Goal: Transaction & Acquisition: Download file/media

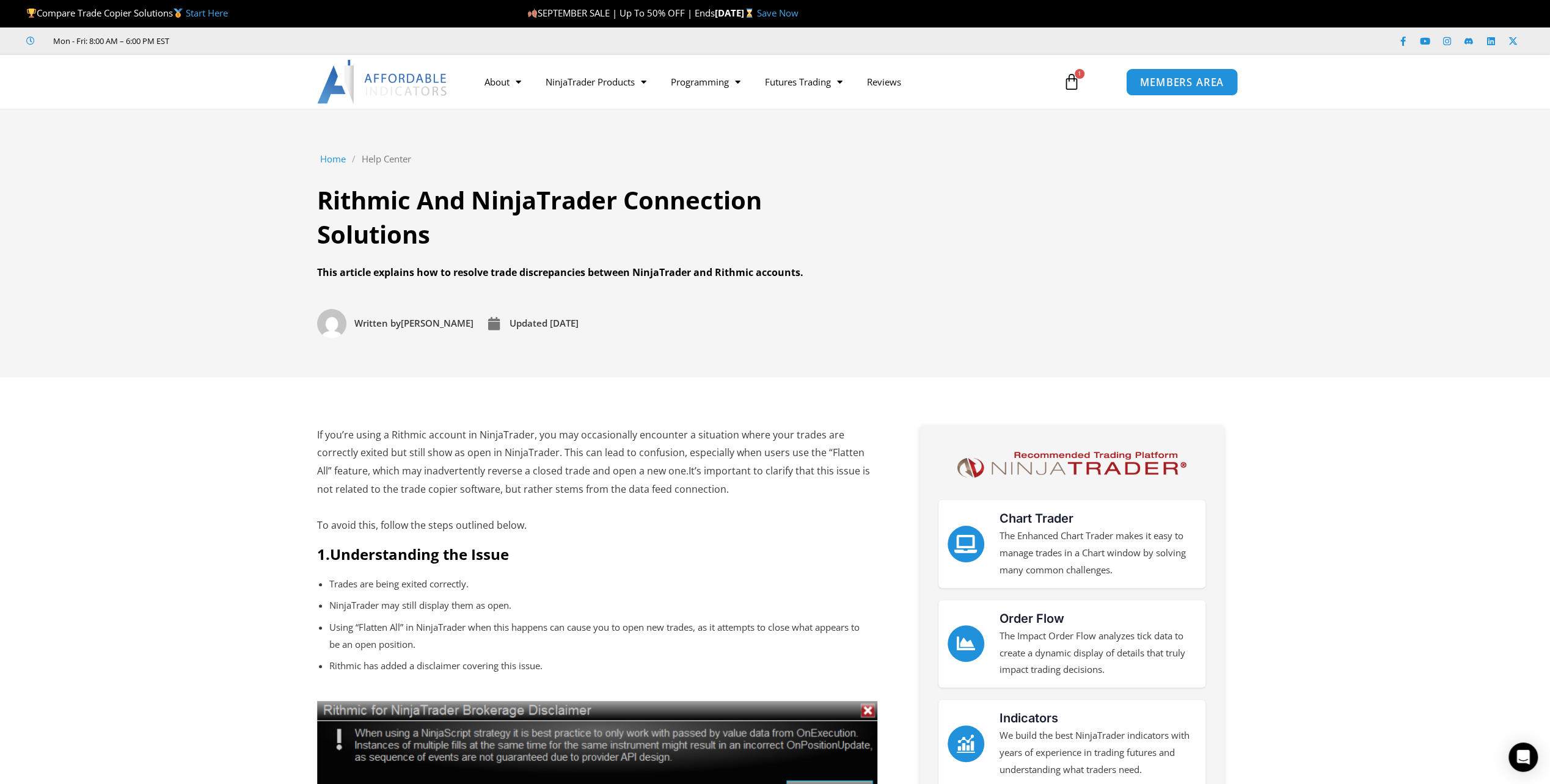
click at [1163, 89] on link "MEMBERS AREA" at bounding box center [1182, 82] width 112 height 28
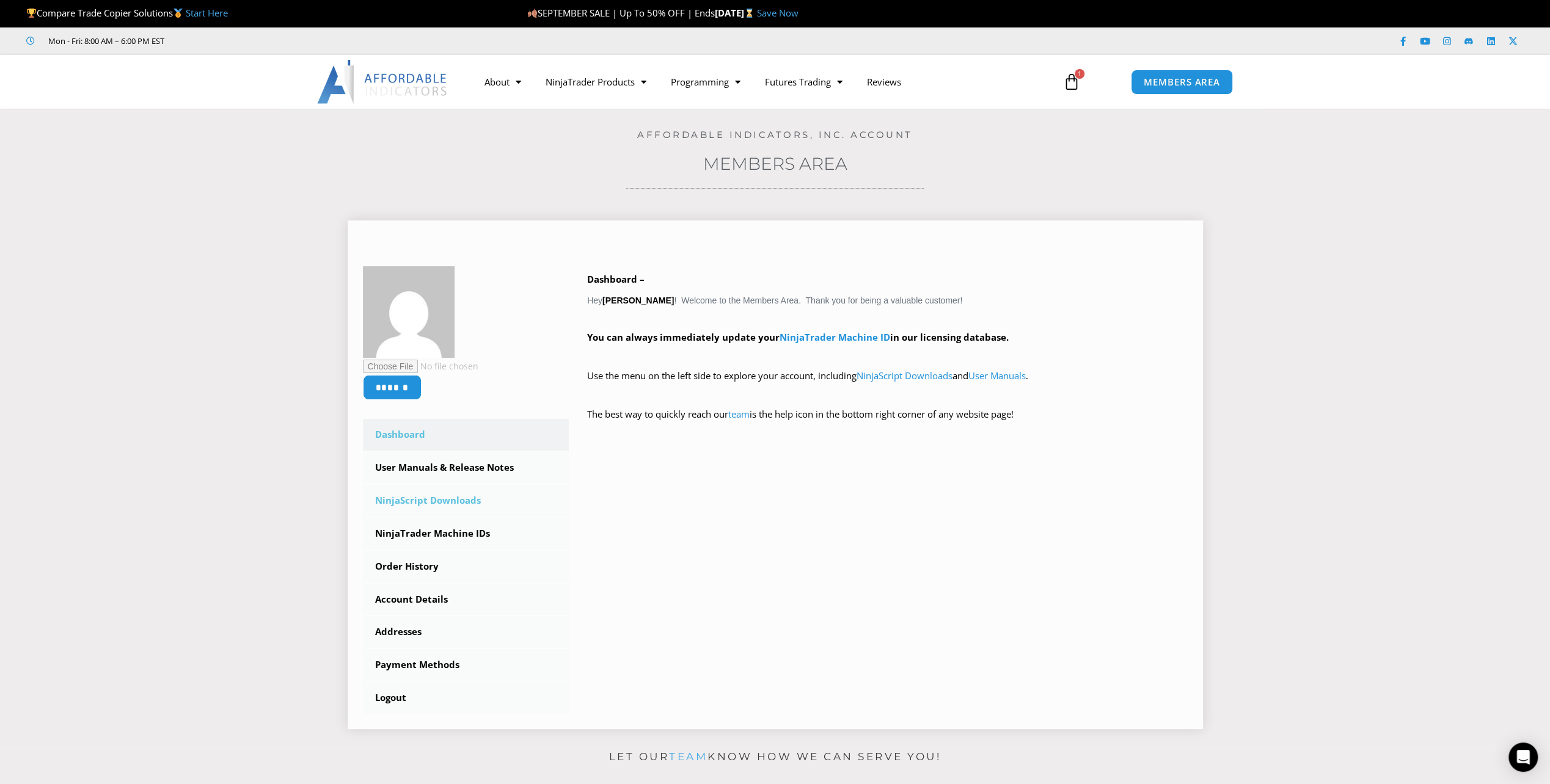
click at [442, 502] on link "NinjaScript Downloads" at bounding box center [466, 500] width 206 height 31
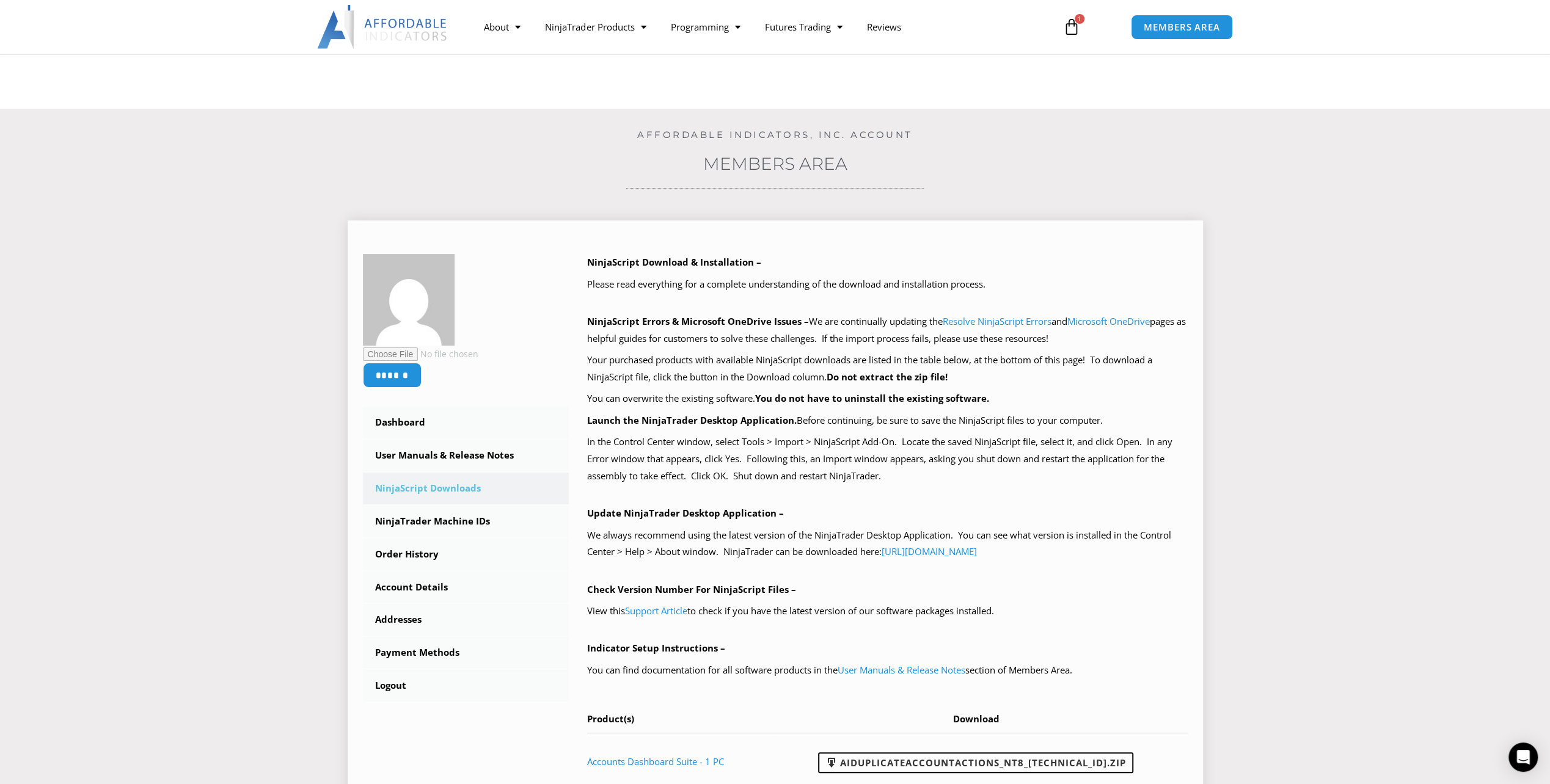
scroll to position [183, 0]
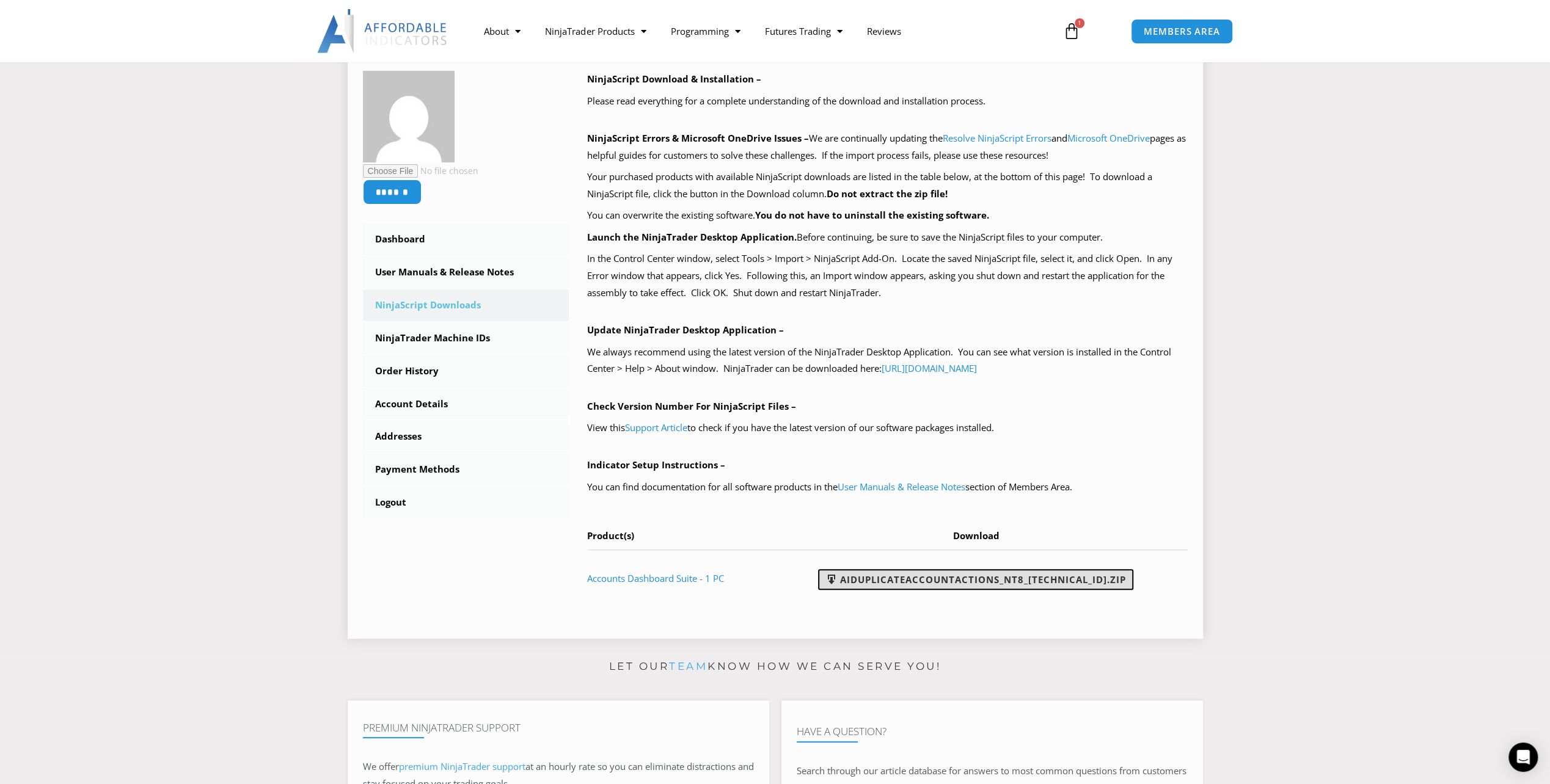
click at [978, 584] on link "AIDuplicateAccountActions_NT8_25.9.24.1.zip" at bounding box center [975, 580] width 315 height 20
click at [1281, 607] on section "****** Dashboard Subscriptions User Manuals & Release Notes NinjaScript Downloa…" at bounding box center [775, 333] width 1488 height 629
click at [1314, 629] on section "****** Dashboard Subscriptions User Manuals & Release Notes NinjaScript Downloa…" at bounding box center [775, 333] width 1488 height 629
click at [879, 488] on link "User Manuals & Release Notes" at bounding box center [901, 487] width 127 height 12
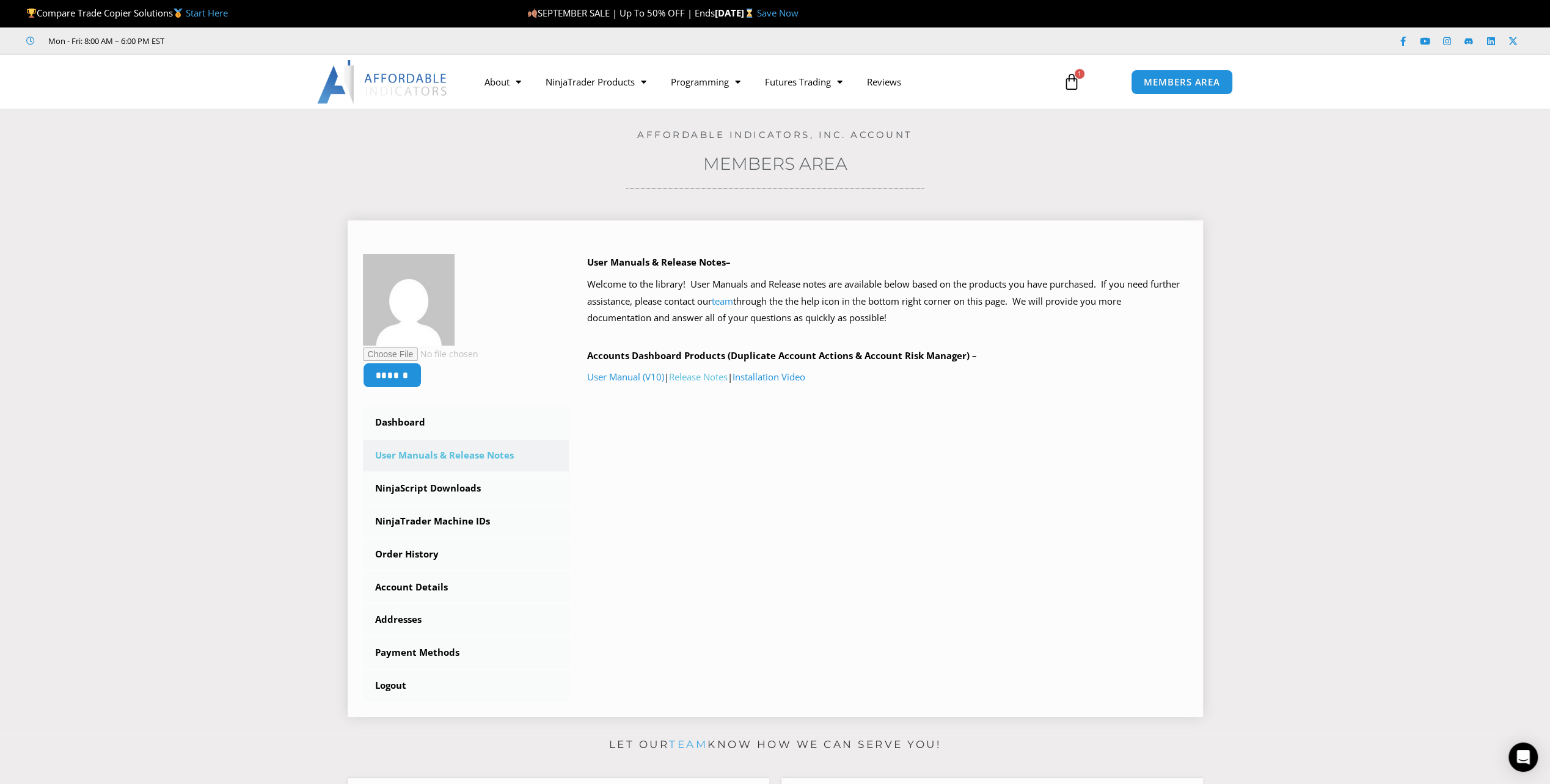
click at [701, 373] on link "Release Notes" at bounding box center [698, 376] width 59 height 12
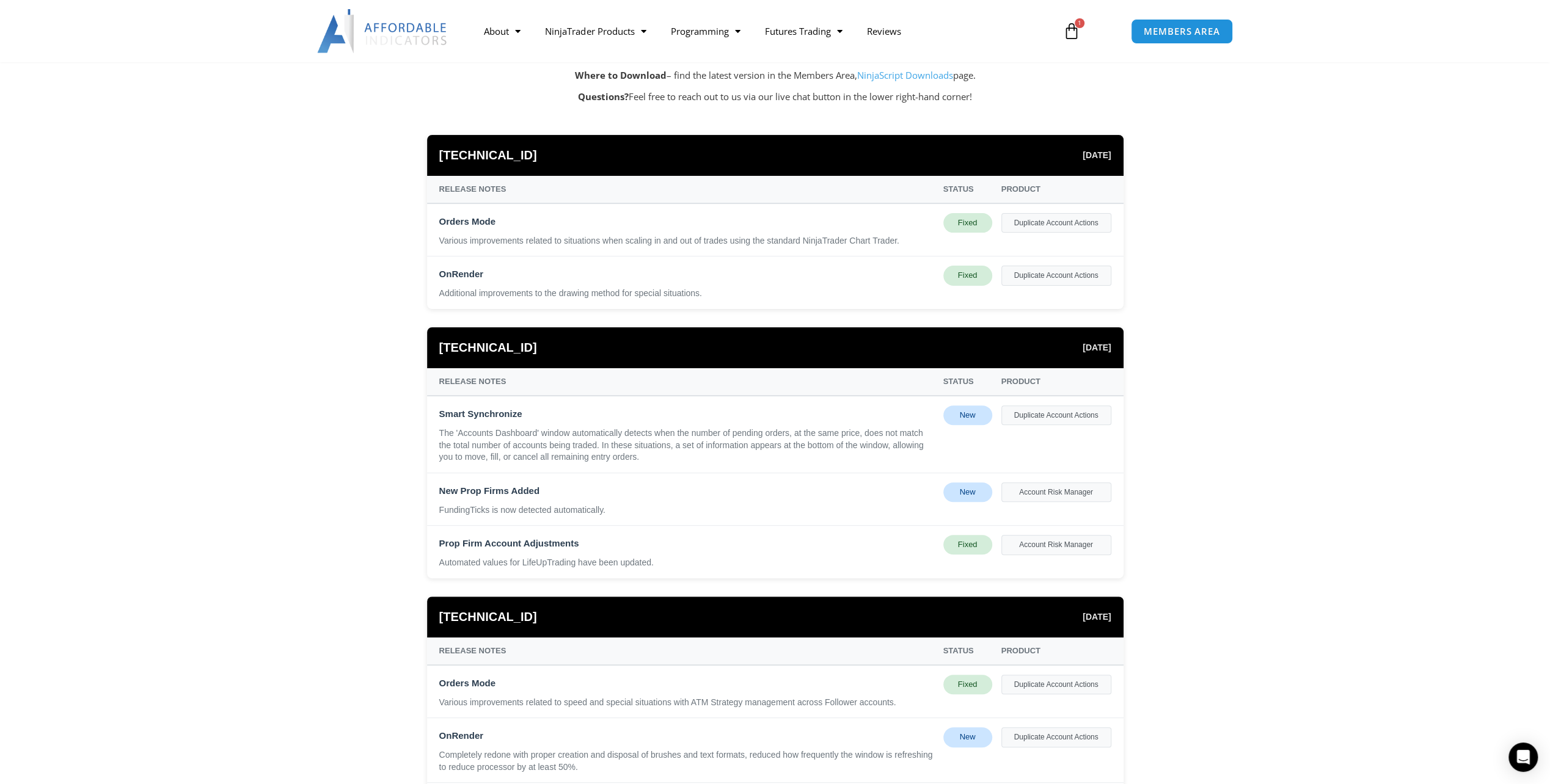
scroll to position [244, 0]
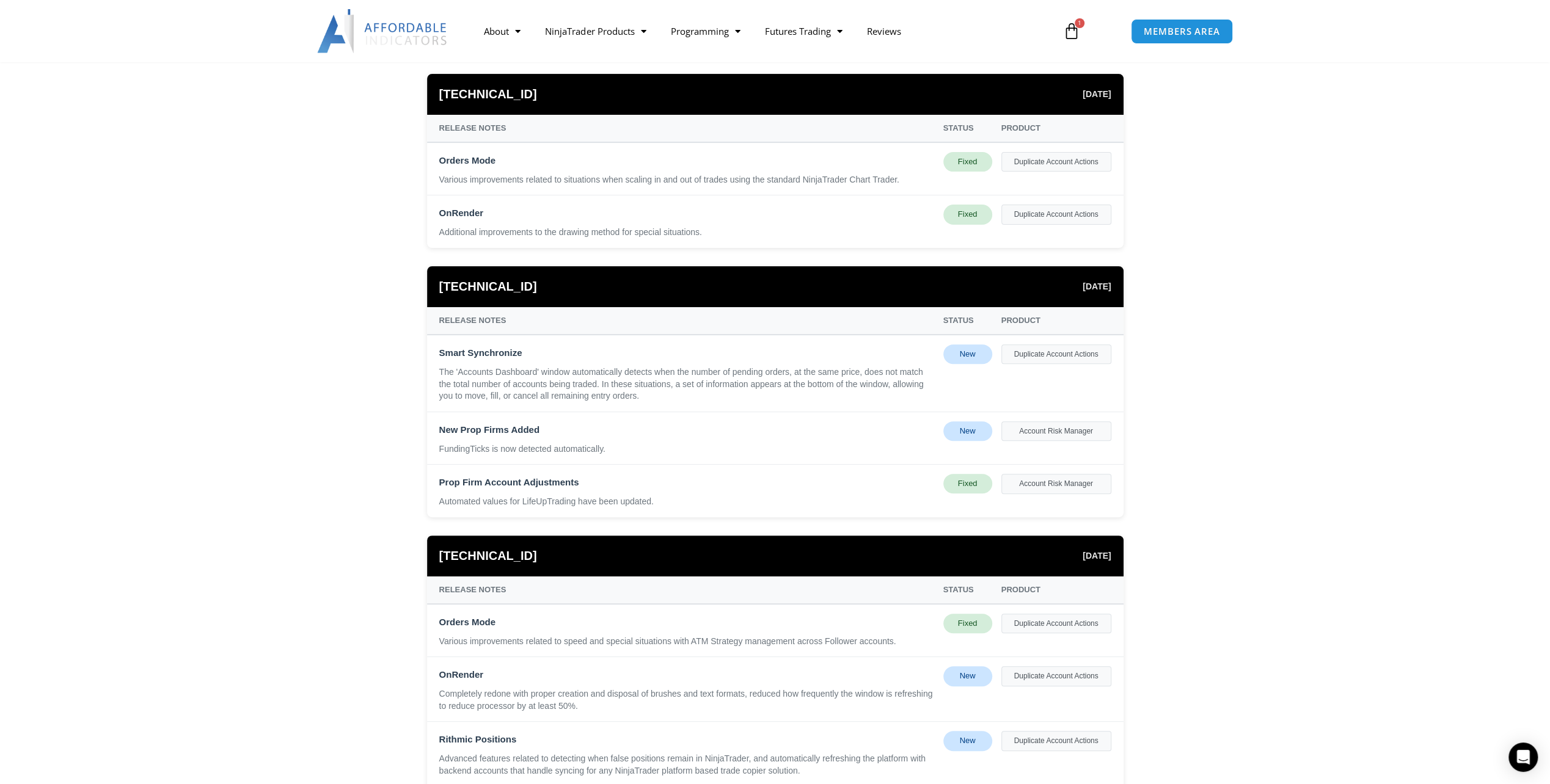
click at [1060, 208] on div "Duplicate Account Actions" at bounding box center [1056, 214] width 110 height 20
click at [579, 29] on link "NinjaTrader Products" at bounding box center [595, 31] width 125 height 28
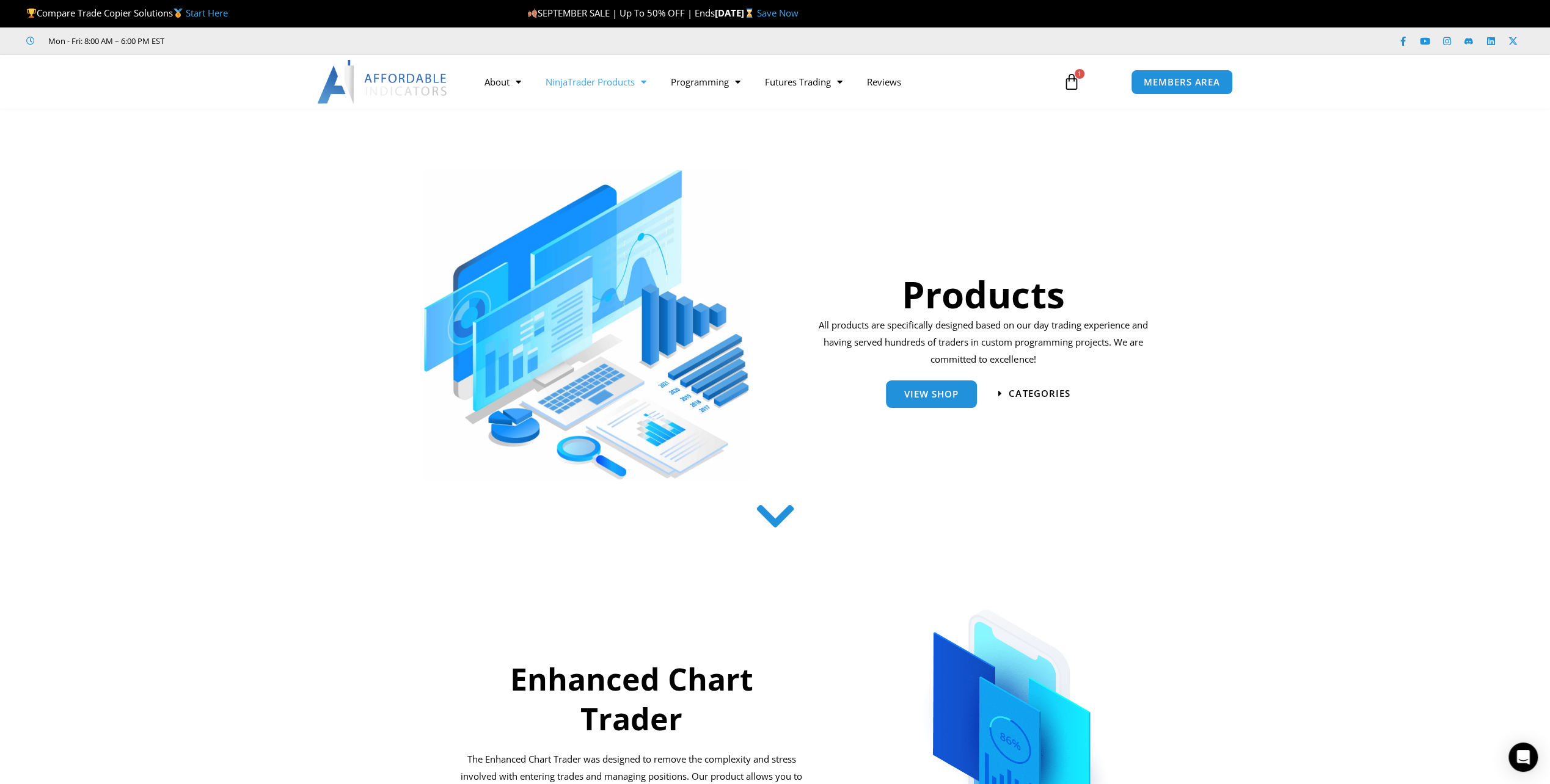
click at [1140, 33] on div "Facebook-f Youtube Instagram Linkedin X-twitter" at bounding box center [1278, 42] width 491 height 22
click at [1141, 97] on div "MEMBERS AREA" at bounding box center [1193, 82] width 138 height 37
click at [1177, 83] on span "MEMBERS AREA" at bounding box center [1182, 82] width 83 height 10
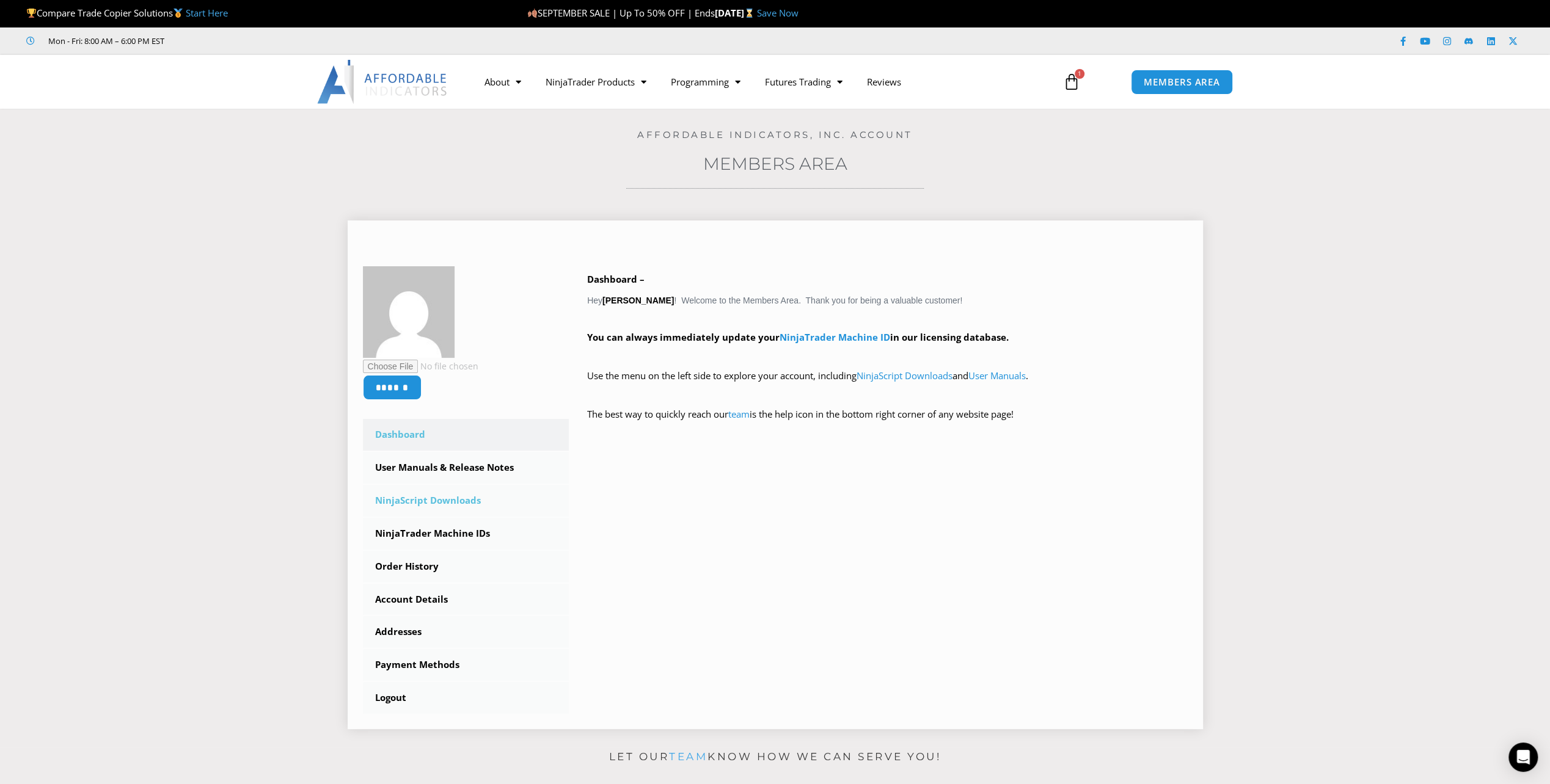
click at [452, 503] on link "NinjaScript Downloads" at bounding box center [466, 500] width 206 height 31
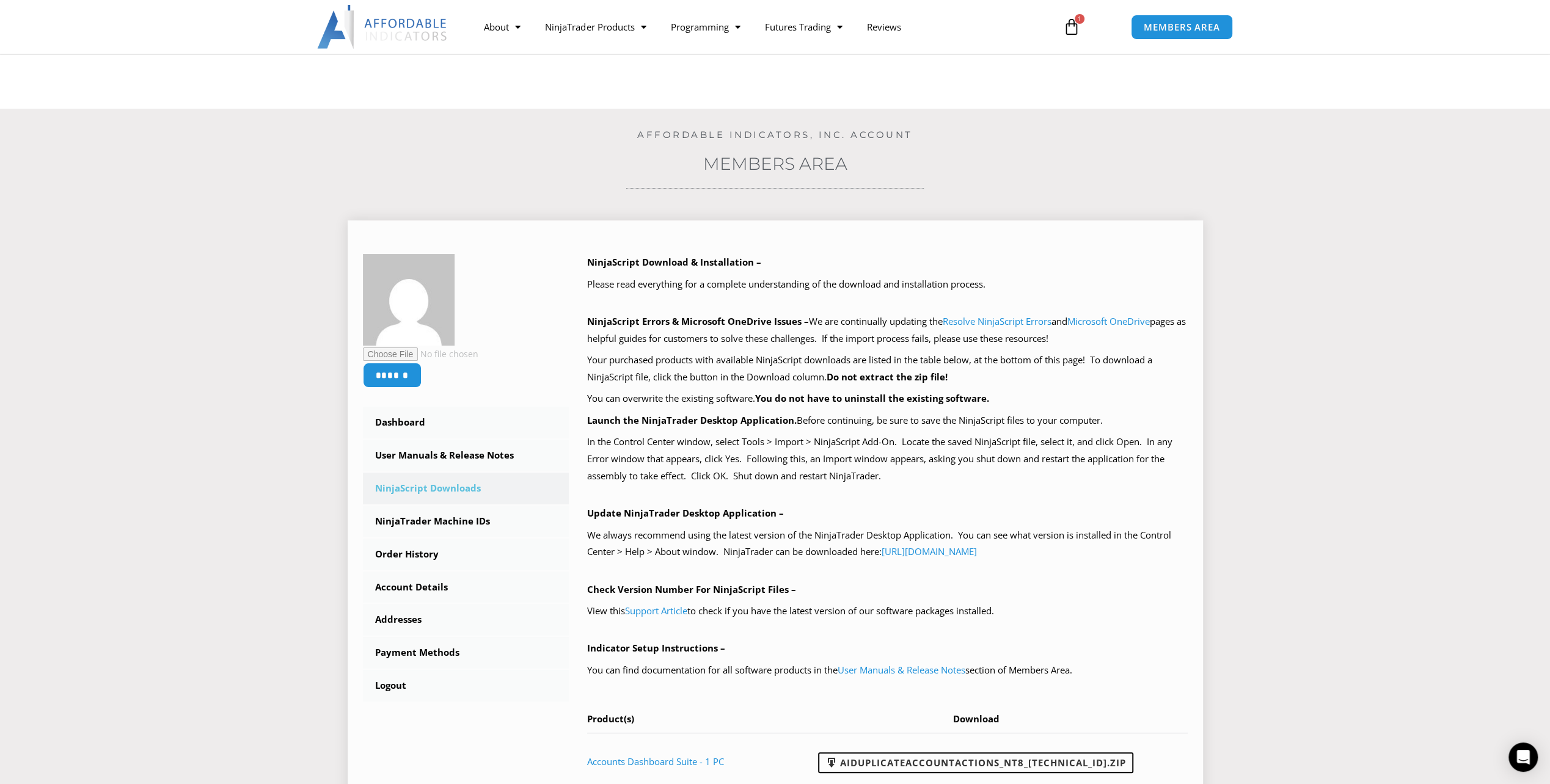
scroll to position [183, 0]
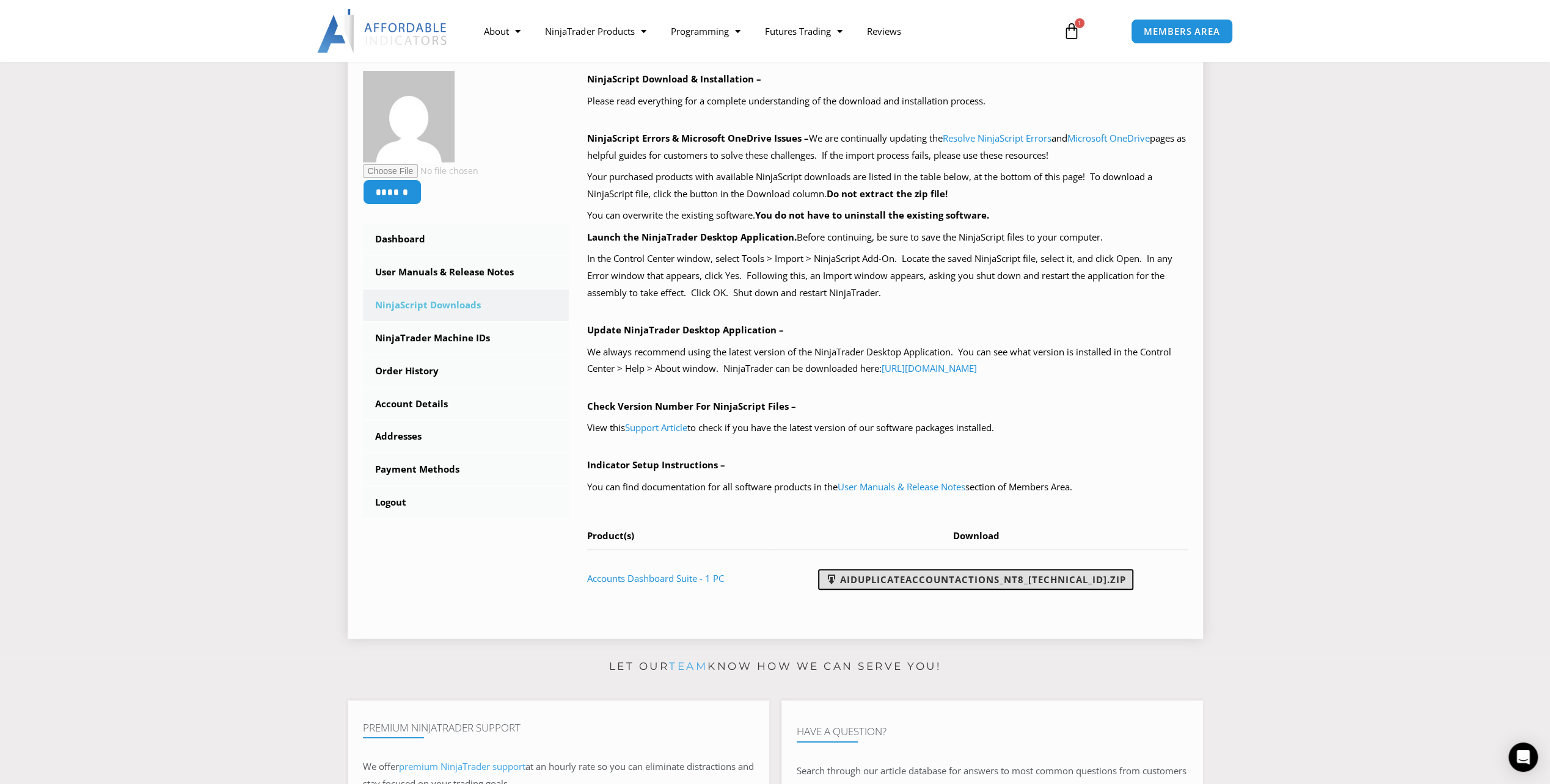
click at [948, 588] on link "AIDuplicateAccountActions_NT8_[TECHNICAL_ID].zip" at bounding box center [975, 580] width 315 height 20
